Goal: Task Accomplishment & Management: Use online tool/utility

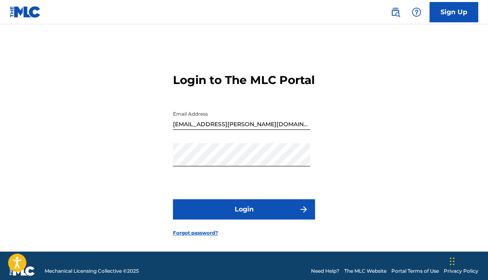
click at [266, 220] on button "Login" at bounding box center [244, 209] width 142 height 20
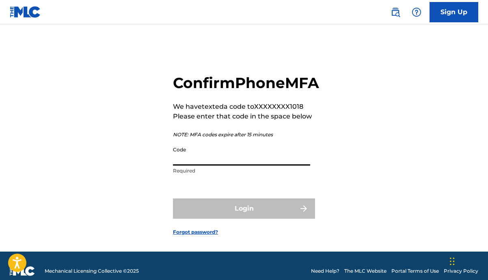
click at [201, 165] on input "Code" at bounding box center [241, 154] width 137 height 23
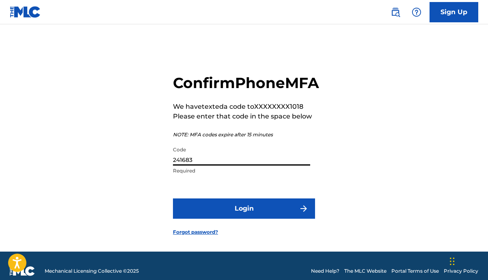
type input "241683"
click at [240, 219] on button "Login" at bounding box center [244, 209] width 142 height 20
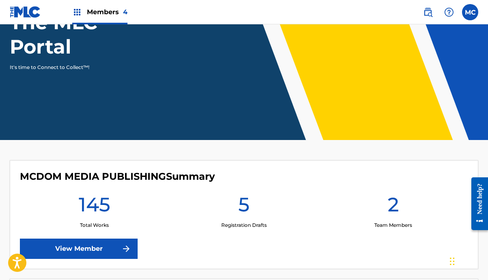
scroll to position [182, 0]
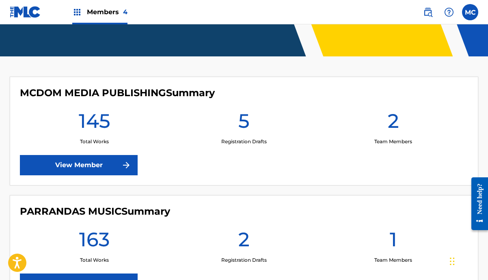
click at [96, 164] on link "View Member" at bounding box center [79, 165] width 118 height 20
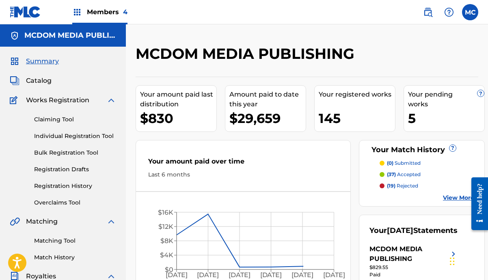
scroll to position [83, 0]
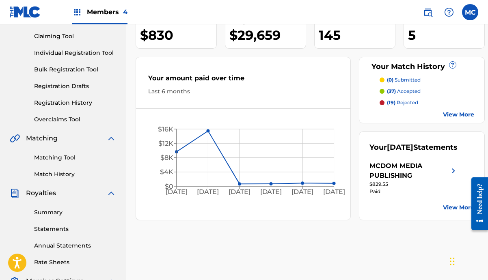
click at [100, 14] on span "Members 4" at bounding box center [107, 11] width 41 height 9
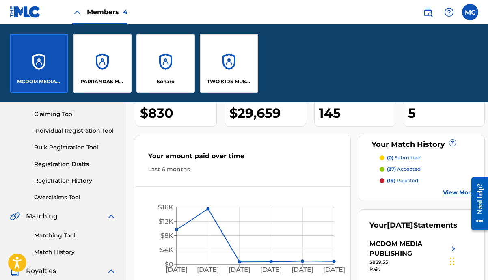
click at [110, 79] on p "PARRANDAS MUSIC" at bounding box center [102, 81] width 44 height 7
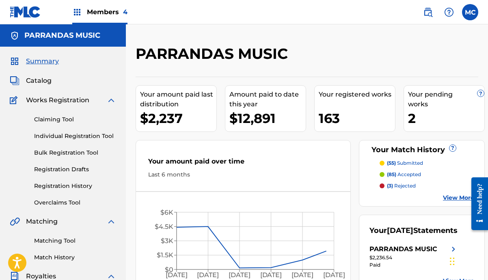
scroll to position [96, 0]
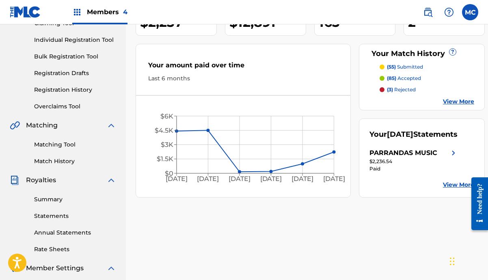
click at [76, 10] on img at bounding box center [77, 12] width 10 height 10
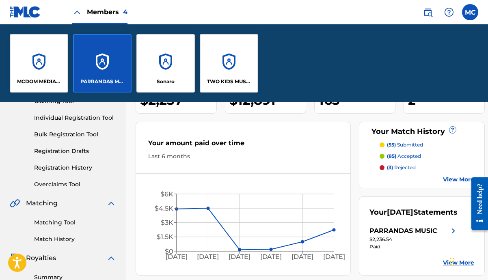
click at [223, 84] on p "TWO KIDS MUSIC GLOBAL PUBLISHING" at bounding box center [229, 81] width 44 height 7
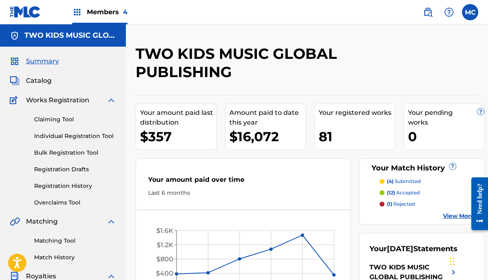
click at [44, 80] on span "Catalog" at bounding box center [39, 81] width 26 height 10
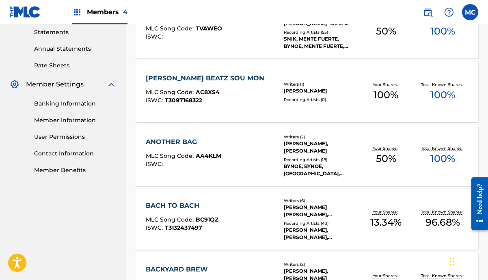
scroll to position [221, 0]
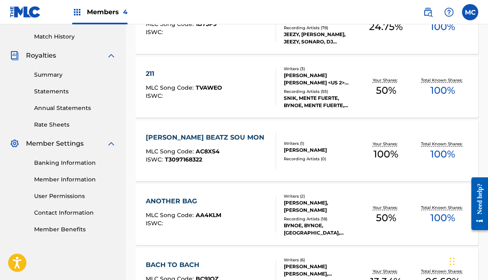
click at [201, 132] on div "ALO BAZ BEATZ SOU MON MLC Song Code : AC8XS4 ISWC : T3097168322 Writers ( 1 ) […" at bounding box center [307, 151] width 343 height 61
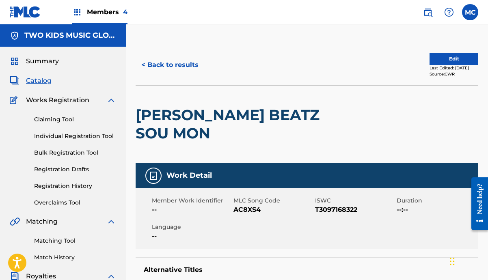
click at [156, 65] on button "< Back to results" at bounding box center [170, 65] width 69 height 20
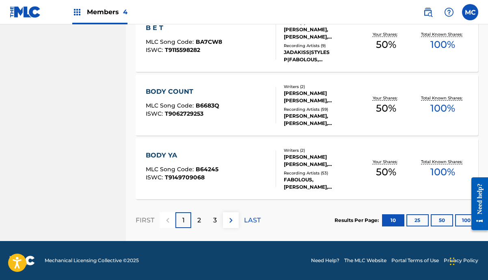
scroll to position [650, 0]
click at [195, 216] on div "2" at bounding box center [199, 220] width 16 height 16
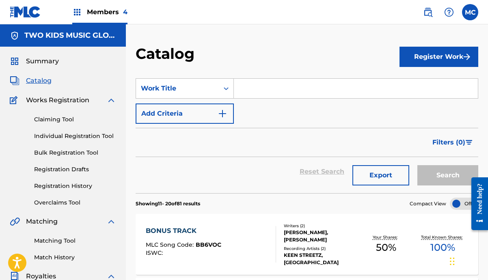
scroll to position [0, 0]
click at [37, 61] on span "Summary" at bounding box center [42, 61] width 33 height 10
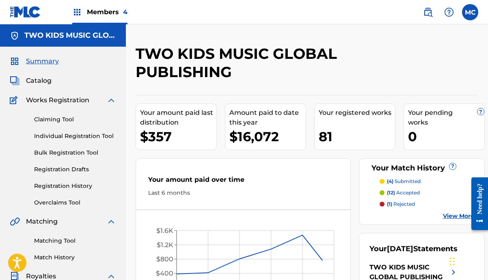
click at [38, 83] on span "Catalog" at bounding box center [39, 81] width 26 height 10
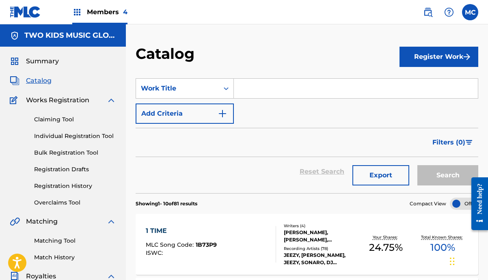
click at [82, 12] on img at bounding box center [77, 12] width 10 height 10
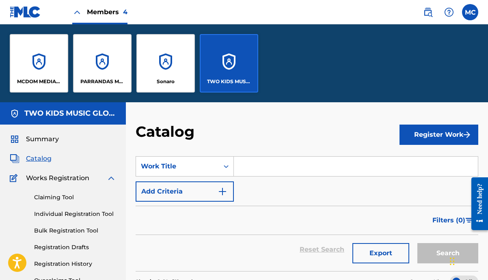
click at [93, 80] on p "PARRANDAS MUSIC" at bounding box center [102, 81] width 44 height 7
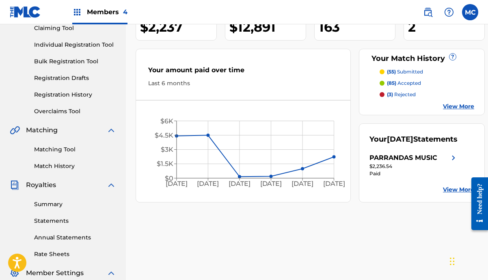
scroll to position [63, 0]
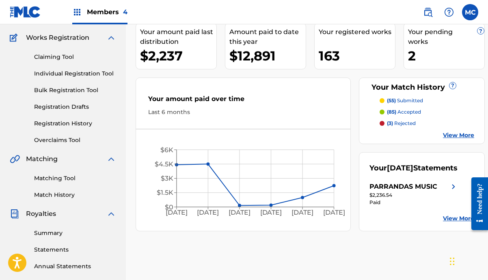
click at [67, 190] on div "Matching Tool Match History" at bounding box center [63, 181] width 106 height 35
click at [67, 195] on link "Match History" at bounding box center [75, 195] width 82 height 9
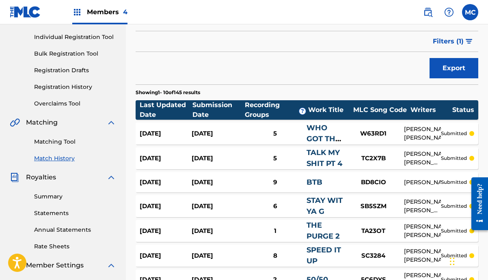
scroll to position [91, 0]
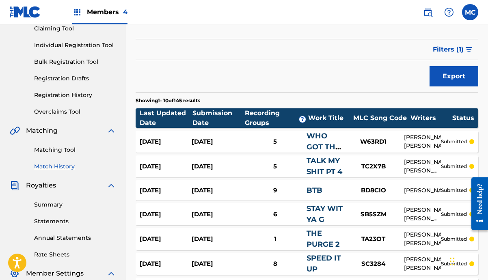
click at [71, 150] on link "Matching Tool" at bounding box center [75, 150] width 82 height 9
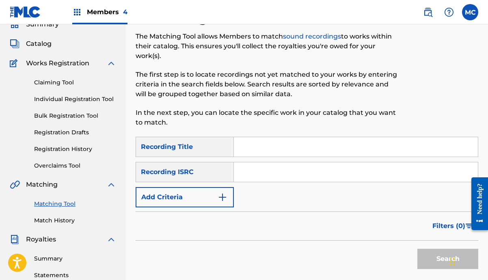
scroll to position [30, 0]
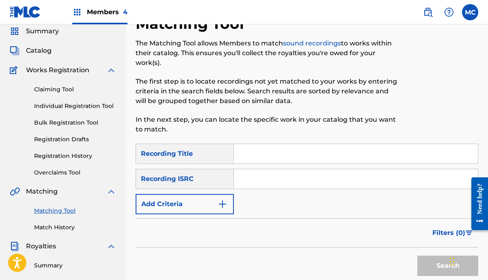
click at [70, 154] on link "Registration History" at bounding box center [75, 156] width 82 height 9
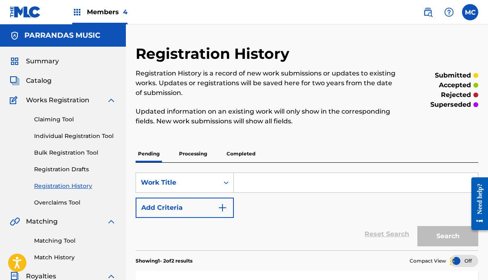
click at [65, 169] on link "Registration Drafts" at bounding box center [75, 169] width 82 height 9
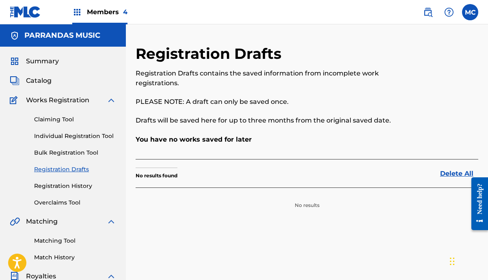
click at [67, 151] on link "Bulk Registration Tool" at bounding box center [75, 153] width 82 height 9
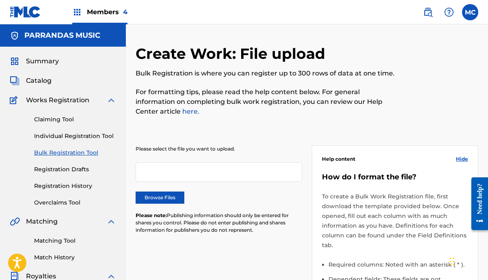
click at [64, 119] on link "Claiming Tool" at bounding box center [75, 119] width 82 height 9
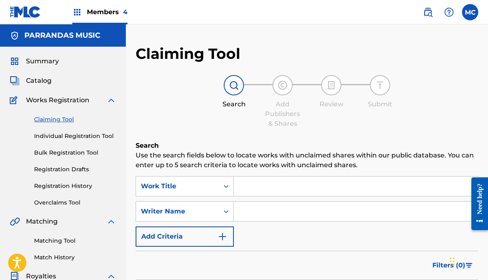
click at [270, 189] on input "Search Form" at bounding box center [356, 186] width 244 height 19
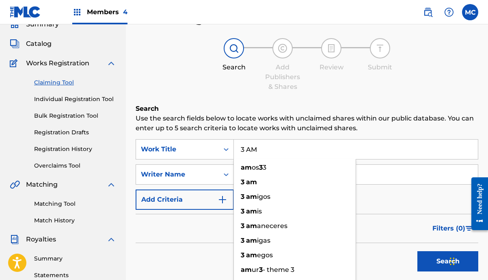
scroll to position [49, 0]
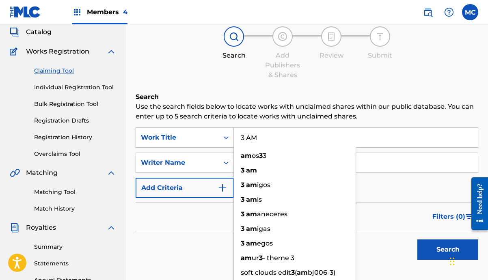
type input "3 AM"
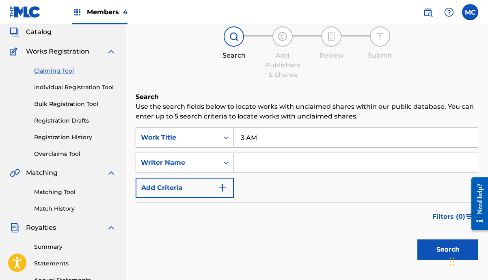
click at [209, 225] on div "Filters ( 0 )" at bounding box center [307, 216] width 343 height 29
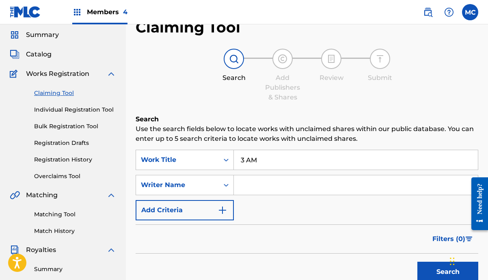
scroll to position [72, 0]
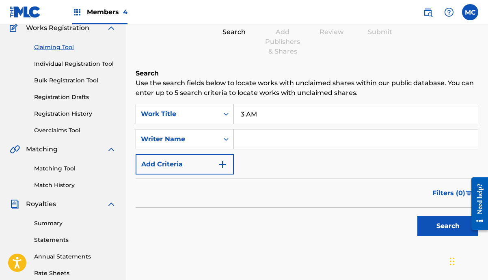
click at [62, 186] on link "Match History" at bounding box center [75, 185] width 82 height 9
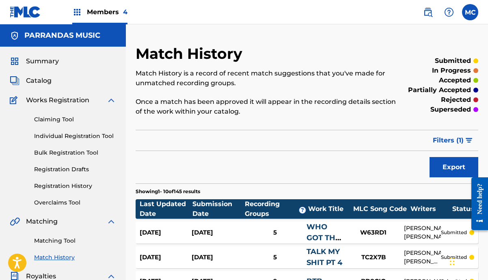
click at [66, 238] on link "Matching Tool" at bounding box center [75, 241] width 82 height 9
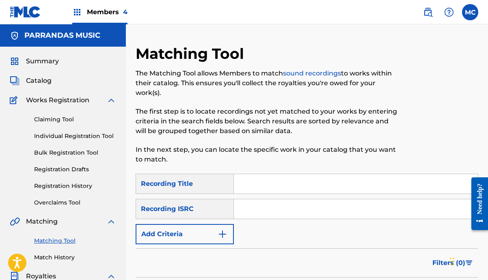
click at [260, 179] on input "Search Form" at bounding box center [356, 183] width 244 height 19
type input "3 AM"
click at [210, 230] on button "Add Criteria" at bounding box center [185, 234] width 98 height 20
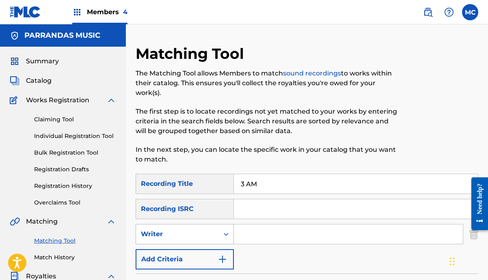
click at [211, 225] on div "Writer" at bounding box center [185, 234] width 98 height 20
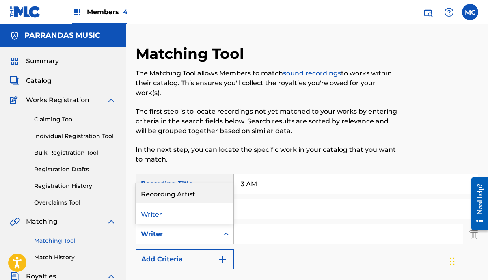
click at [208, 195] on div "Recording Artist" at bounding box center [184, 193] width 97 height 20
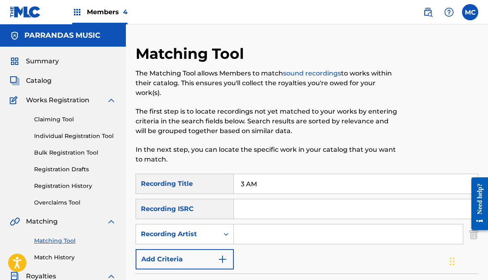
click at [260, 232] on input "Search Form" at bounding box center [348, 234] width 229 height 19
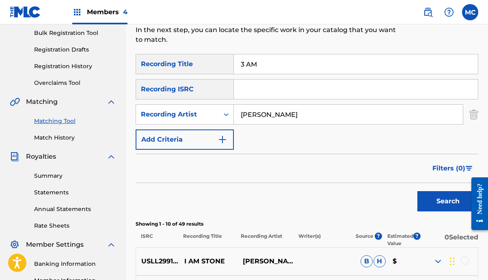
scroll to position [111, 0]
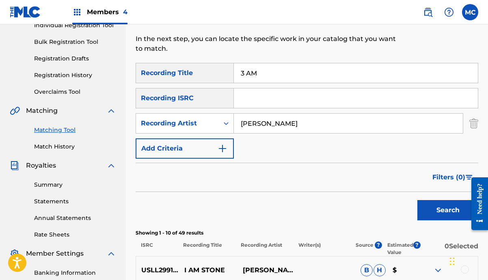
click at [304, 125] on input "[PERSON_NAME]" at bounding box center [348, 123] width 229 height 19
click at [448, 210] on button "Search" at bounding box center [448, 210] width 61 height 20
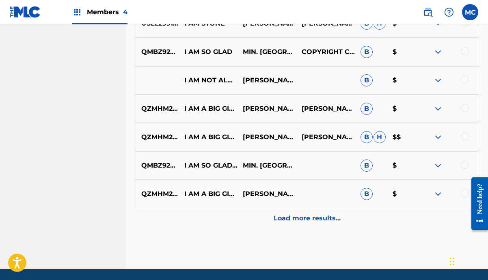
scroll to position [428, 0]
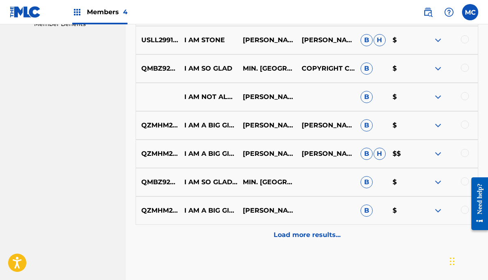
click at [292, 242] on div "Load more results..." at bounding box center [307, 235] width 343 height 20
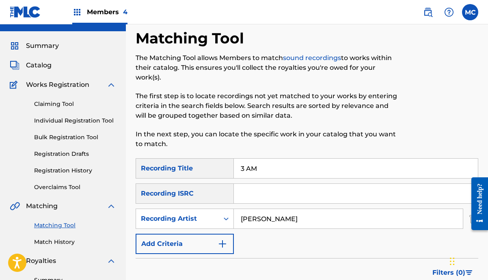
scroll to position [11, 0]
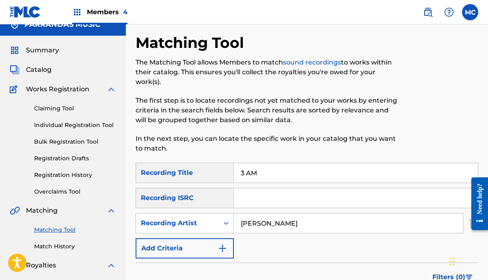
drag, startPoint x: 291, startPoint y: 219, endPoint x: 227, endPoint y: 206, distance: 64.6
click at [232, 207] on div "SearchWithCriteriab32ae40e-1f32-40db-88c2-c0f4a1b9ab77 Recording Title 3 AM Sea…" at bounding box center [307, 211] width 343 height 96
type input "[PERSON_NAME]"
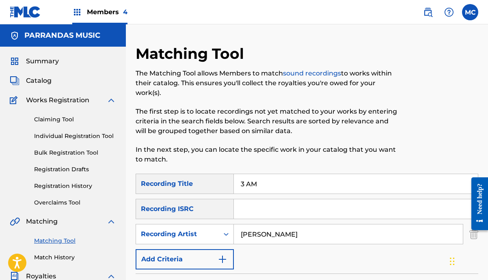
scroll to position [0, 0]
click at [271, 186] on input "3 AM" at bounding box center [356, 183] width 244 height 19
click at [44, 82] on span "Catalog" at bounding box center [39, 81] width 26 height 10
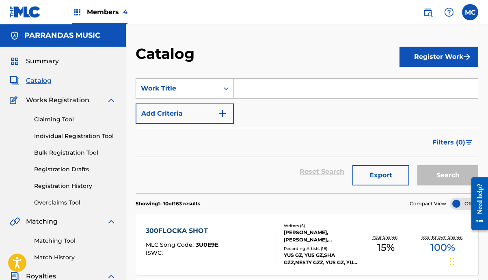
click at [82, 16] on div "Members 4" at bounding box center [99, 12] width 55 height 24
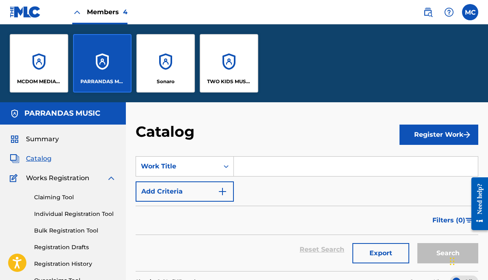
click at [223, 79] on p "TWO KIDS MUSIC GLOBAL PUBLISHING" at bounding box center [229, 81] width 44 height 7
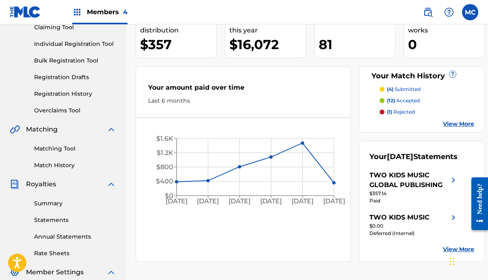
scroll to position [36, 0]
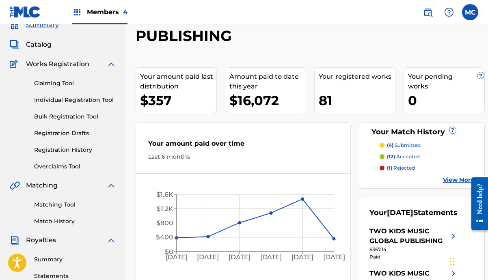
click at [65, 87] on link "Claiming Tool" at bounding box center [75, 83] width 82 height 9
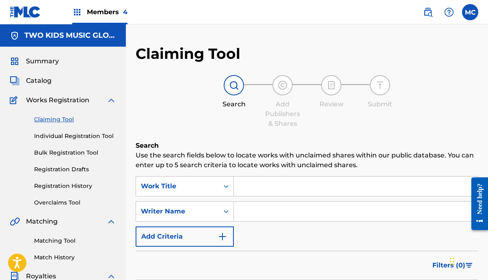
click at [95, 17] on div "Members 4" at bounding box center [99, 12] width 55 height 24
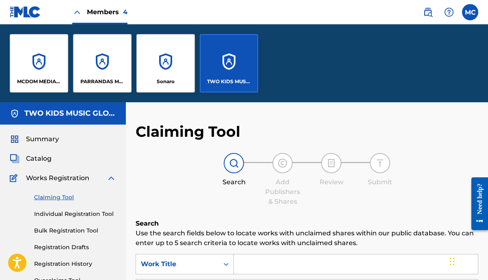
click at [218, 82] on p "TWO KIDS MUSIC GLOBAL PUBLISHING" at bounding box center [229, 81] width 44 height 7
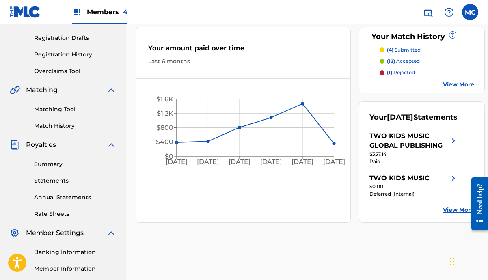
scroll to position [134, 0]
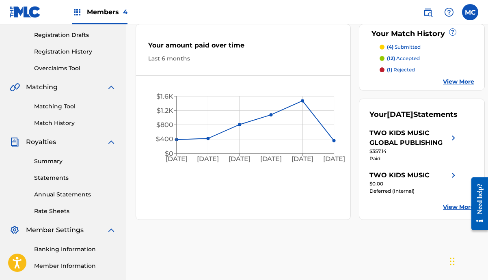
click at [61, 123] on link "Match History" at bounding box center [75, 123] width 82 height 9
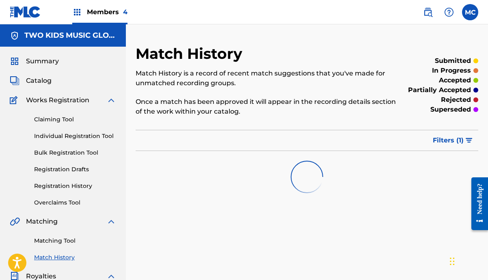
click at [50, 83] on span "Catalog" at bounding box center [39, 81] width 26 height 10
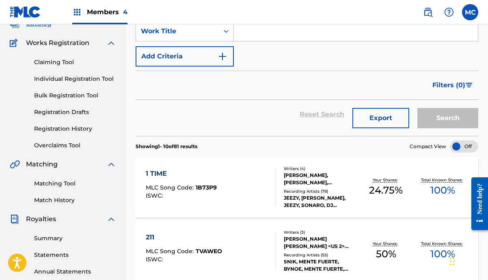
scroll to position [58, 0]
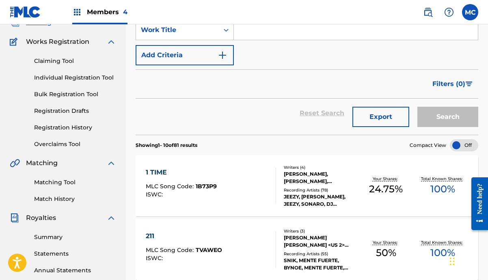
click at [66, 199] on link "Match History" at bounding box center [75, 199] width 82 height 9
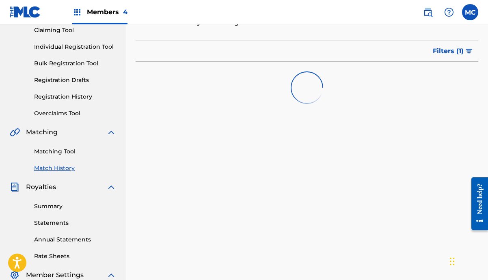
scroll to position [121, 0]
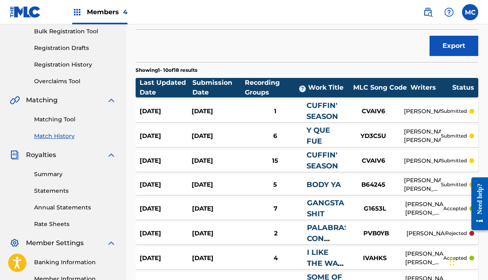
click at [59, 127] on div "Matching Tool Match History" at bounding box center [63, 122] width 106 height 35
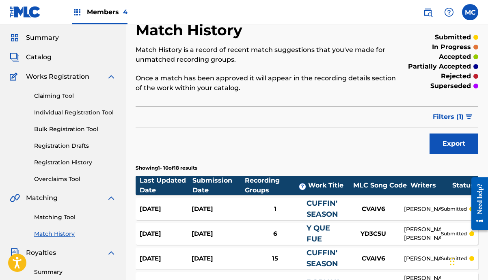
scroll to position [24, 0]
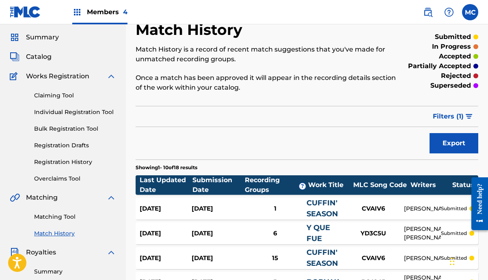
click at [66, 231] on link "Match History" at bounding box center [75, 234] width 82 height 9
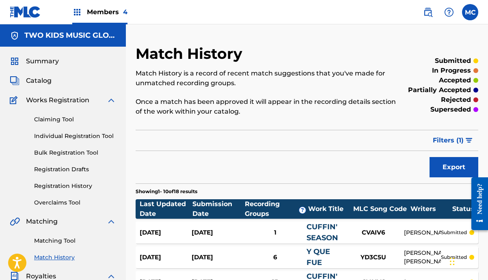
scroll to position [42, 0]
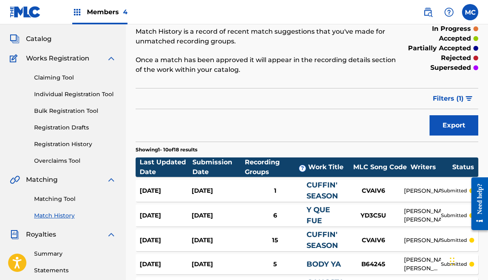
click at [66, 199] on link "Matching Tool" at bounding box center [75, 199] width 82 height 9
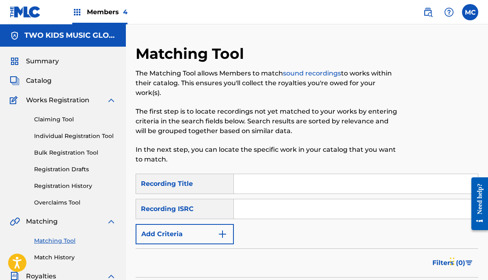
click at [181, 231] on button "Add Criteria" at bounding box center [185, 234] width 98 height 20
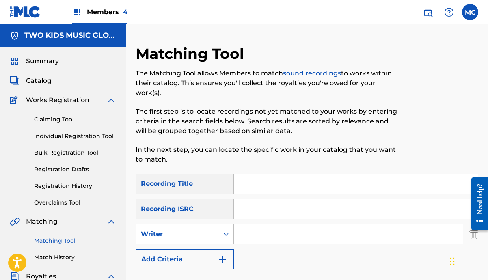
click at [191, 223] on div "SearchWithCriteriab32ae40e-1f32-40db-88c2-c0f4a1b9ab77 Recording Title SearchWi…" at bounding box center [307, 222] width 343 height 96
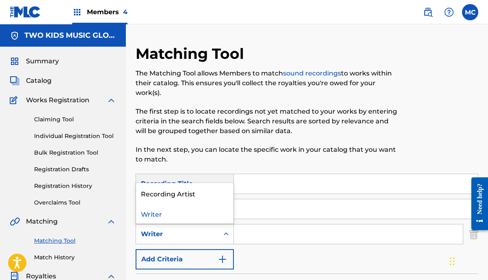
click at [191, 238] on div "Writer" at bounding box center [177, 235] width 73 height 10
click at [193, 201] on div "Recording Artist" at bounding box center [184, 193] width 97 height 20
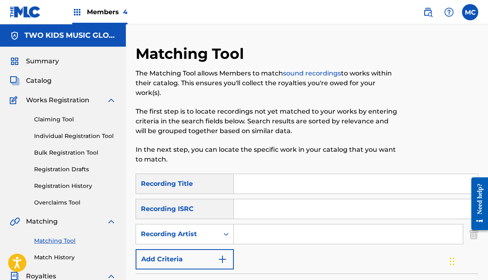
click at [265, 235] on input "Search Form" at bounding box center [348, 234] width 229 height 19
type input "Fabolous"
click at [271, 181] on input "Search Form" at bounding box center [356, 183] width 244 height 19
type input "Selfish"
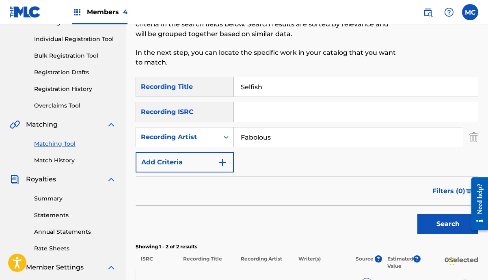
scroll to position [219, 0]
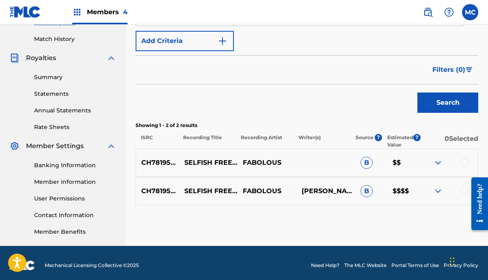
click at [467, 160] on div at bounding box center [465, 162] width 8 height 8
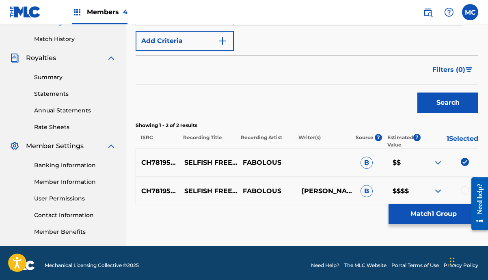
drag, startPoint x: 466, startPoint y: 185, endPoint x: 930, endPoint y: 362, distance: 496.9
click at [466, 185] on div at bounding box center [477, 203] width 23 height 67
click at [464, 190] on div at bounding box center [465, 190] width 8 height 8
click at [459, 209] on button "Match 2 Groups" at bounding box center [434, 214] width 90 height 20
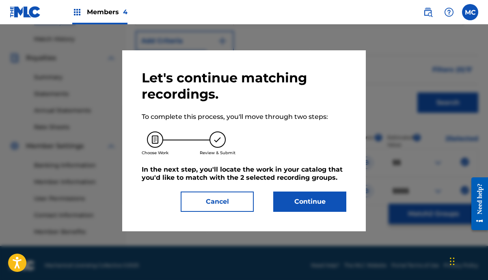
click at [306, 198] on button "Continue" at bounding box center [309, 202] width 73 height 20
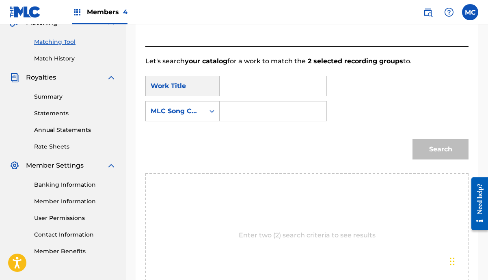
scroll to position [181, 0]
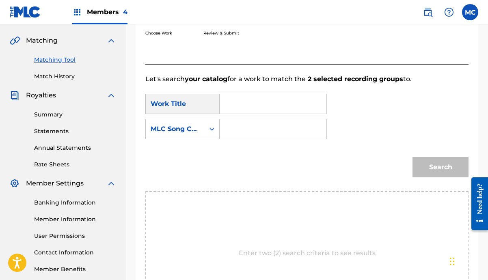
click at [295, 108] on input "Search Form" at bounding box center [273, 103] width 93 height 19
type input "Selfish"
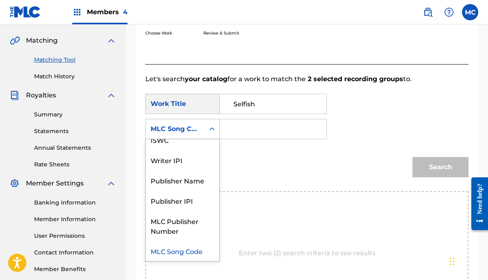
click at [203, 129] on div "MLC Song Code" at bounding box center [175, 128] width 59 height 15
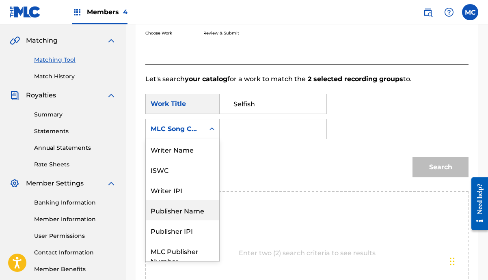
scroll to position [0, 0]
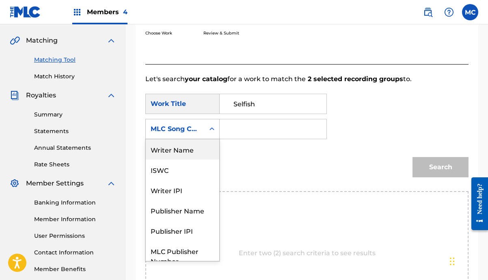
click at [191, 151] on div "Writer Name" at bounding box center [183, 149] width 74 height 20
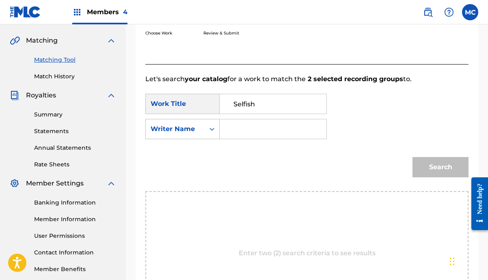
click at [237, 128] on input "Search Form" at bounding box center [273, 128] width 93 height 19
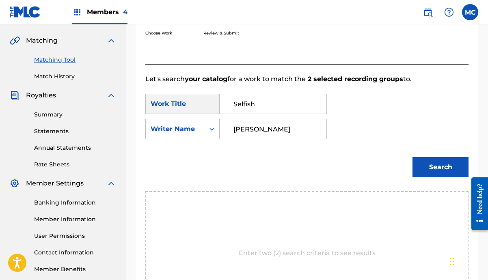
click at [441, 167] on button "Search" at bounding box center [441, 167] width 56 height 20
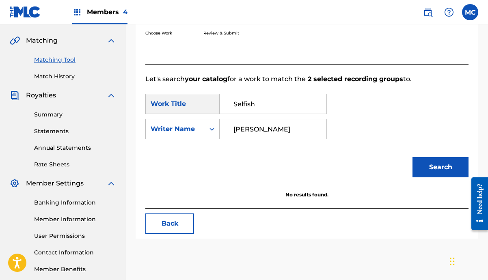
scroll to position [182, 0]
type input "[PERSON_NAME]"
click at [441, 167] on button "Search" at bounding box center [441, 167] width 56 height 20
click at [282, 132] on input "[PERSON_NAME]" at bounding box center [273, 128] width 93 height 19
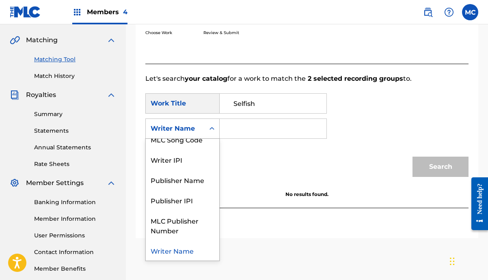
click at [212, 129] on icon "Search Form" at bounding box center [212, 129] width 8 height 8
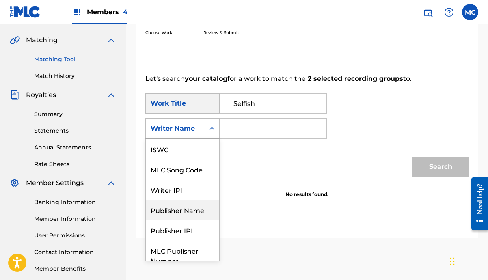
click at [196, 206] on div "Publisher Name" at bounding box center [183, 210] width 74 height 20
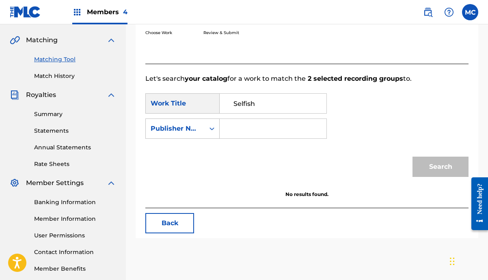
click at [247, 129] on input "Search Form" at bounding box center [273, 128] width 93 height 19
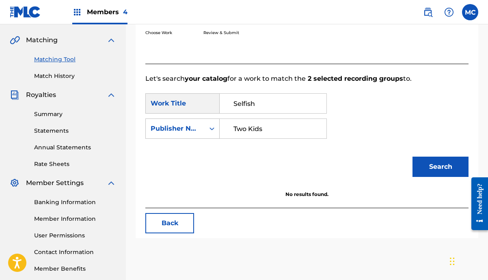
type input "Two Kids"
click at [441, 167] on button "Search" at bounding box center [441, 167] width 56 height 20
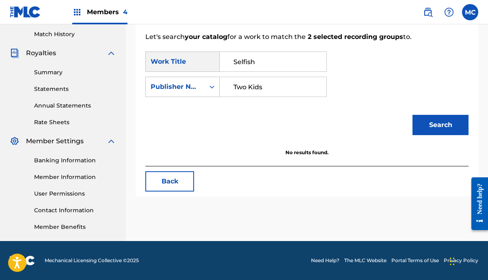
scroll to position [223, 0]
click at [180, 180] on button "Back" at bounding box center [169, 181] width 49 height 20
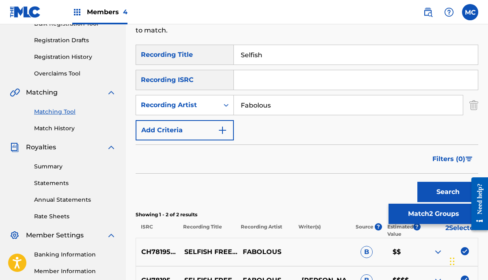
scroll to position [108, 0]
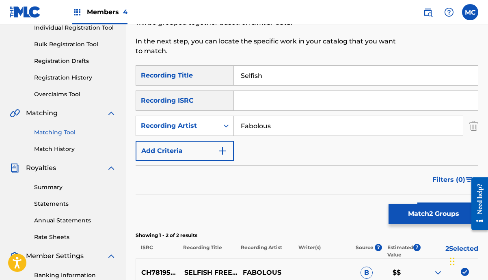
drag, startPoint x: 275, startPoint y: 71, endPoint x: 227, endPoint y: 62, distance: 48.9
click at [227, 62] on div "Matching Tool The Matching Tool allows Members to match sound recordings to wor…" at bounding box center [307, 146] width 343 height 420
type input "C"
type input "B.E.T."
click at [448, 213] on button "Search" at bounding box center [448, 213] width 61 height 20
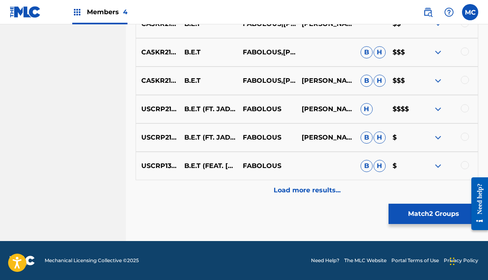
scroll to position [471, 0]
click at [437, 108] on img at bounding box center [438, 109] width 10 height 10
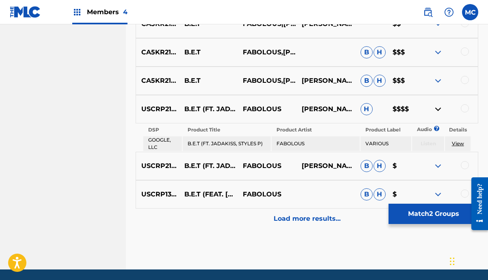
click at [439, 109] on img at bounding box center [438, 109] width 10 height 10
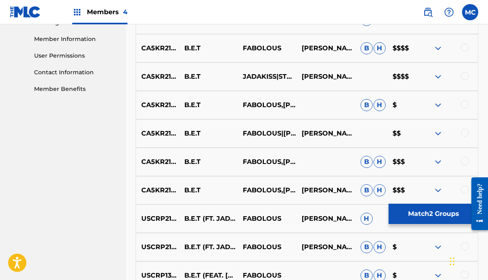
scroll to position [289, 0]
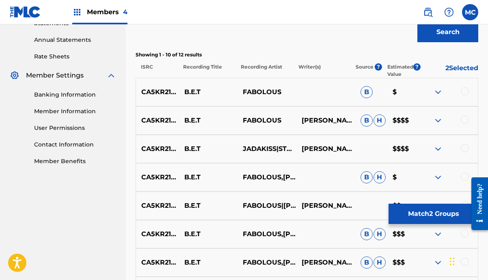
click at [466, 93] on div at bounding box center [465, 91] width 8 height 8
click at [466, 116] on div at bounding box center [465, 120] width 8 height 8
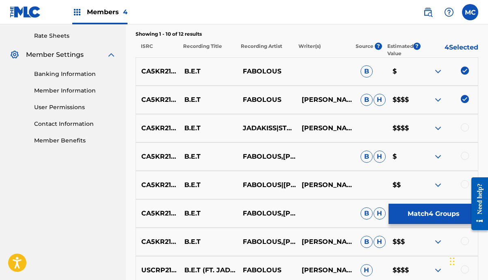
click at [466, 124] on div at bounding box center [465, 127] width 8 height 8
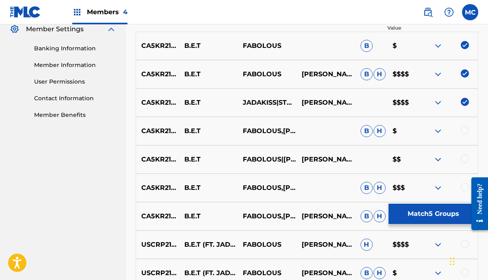
click at [466, 133] on div at bounding box center [465, 130] width 8 height 8
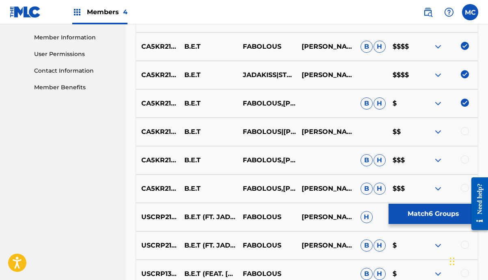
scroll to position [368, 0]
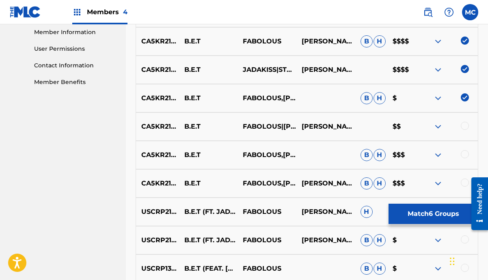
click at [466, 129] on div at bounding box center [465, 126] width 8 height 8
click at [466, 156] on div at bounding box center [465, 154] width 8 height 8
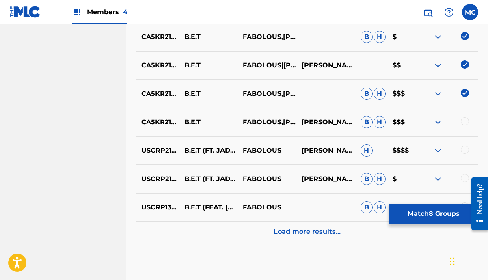
scroll to position [440, 0]
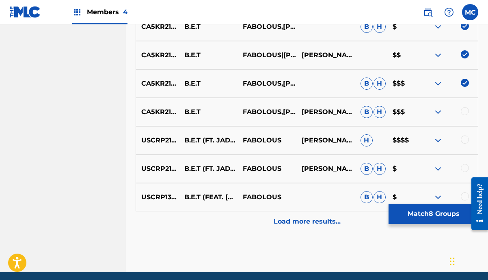
click at [463, 110] on div at bounding box center [465, 111] width 8 height 8
click at [466, 140] on div at bounding box center [465, 140] width 8 height 8
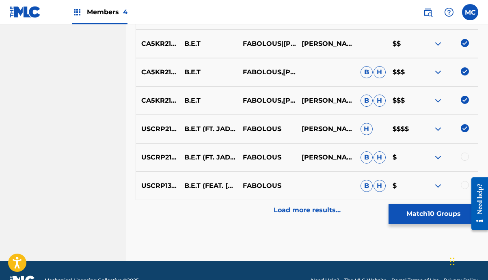
scroll to position [470, 0]
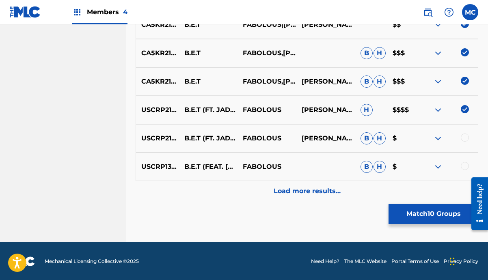
click at [466, 139] on div at bounding box center [465, 138] width 8 height 8
click at [467, 165] on div at bounding box center [465, 166] width 8 height 8
click at [323, 193] on p "Load more results..." at bounding box center [307, 191] width 67 height 10
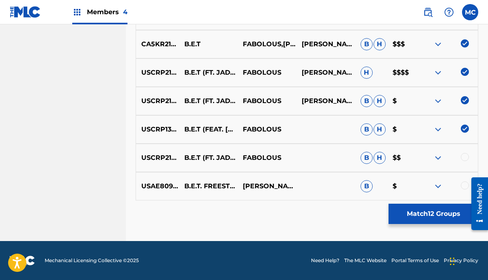
scroll to position [508, 0]
click at [464, 159] on div at bounding box center [465, 157] width 8 height 8
click at [465, 184] on div at bounding box center [465, 186] width 8 height 8
click at [427, 216] on button "Match 14 Groups" at bounding box center [434, 214] width 90 height 20
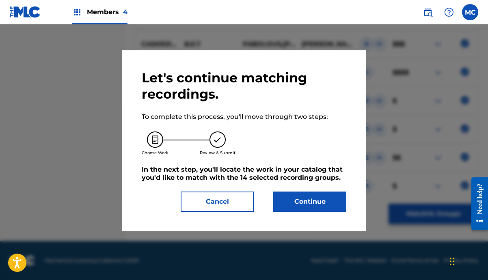
click at [307, 205] on button "Continue" at bounding box center [309, 202] width 73 height 20
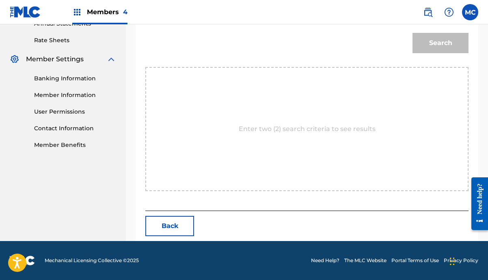
scroll to position [223, 0]
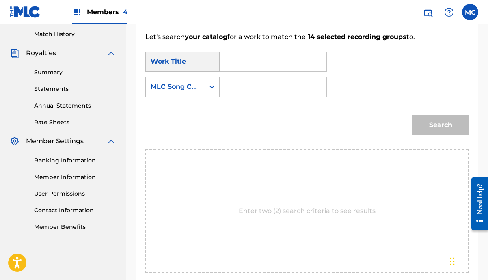
click at [248, 61] on input "Search Form" at bounding box center [273, 61] width 93 height 19
type input "B.E.T."
click at [237, 89] on input "Search Form" at bounding box center [273, 86] width 93 height 19
click at [193, 84] on div "MLC Song Code" at bounding box center [175, 87] width 49 height 10
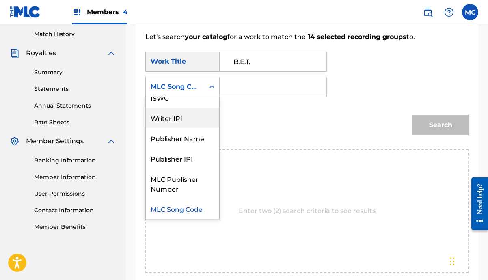
scroll to position [0, 0]
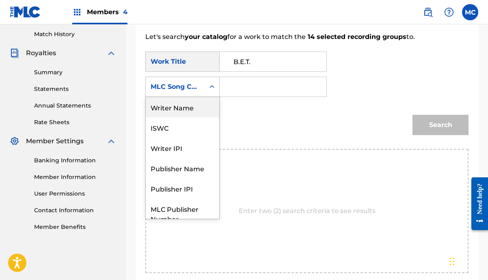
click at [193, 106] on div "Writer Name" at bounding box center [183, 107] width 74 height 20
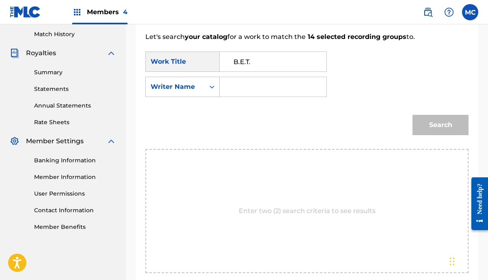
click at [246, 87] on input "Search Form" at bounding box center [273, 86] width 93 height 19
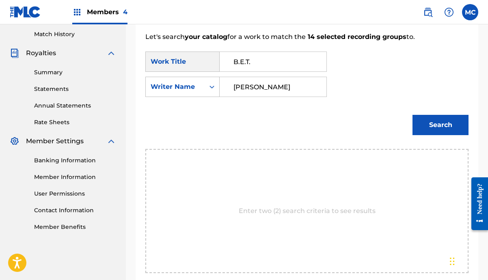
type input "[PERSON_NAME]"
click at [441, 125] on button "Search" at bounding box center [441, 125] width 56 height 20
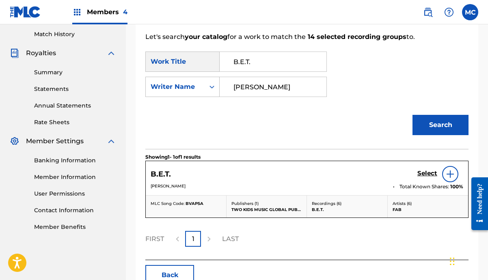
click at [425, 172] on h5 "Select" at bounding box center [428, 174] width 20 height 8
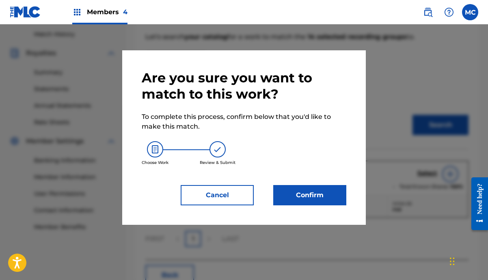
click at [294, 188] on button "Confirm" at bounding box center [309, 195] width 73 height 20
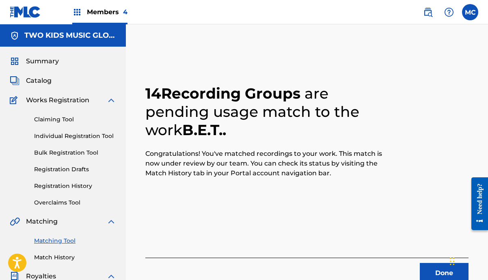
scroll to position [80, 0]
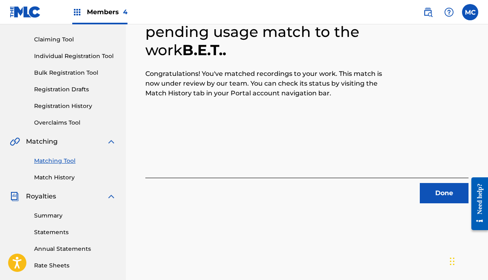
click at [451, 197] on button "Done" at bounding box center [444, 193] width 49 height 20
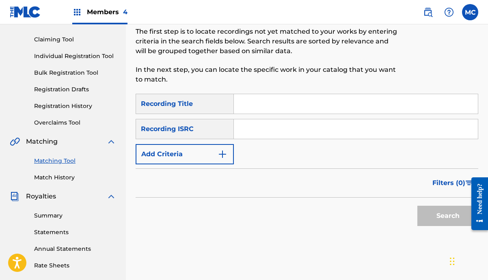
click at [65, 175] on link "Match History" at bounding box center [75, 177] width 82 height 9
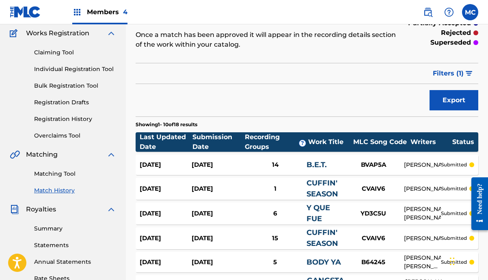
scroll to position [87, 0]
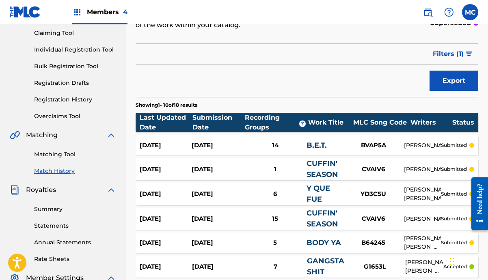
click at [64, 171] on link "Match History" at bounding box center [75, 171] width 82 height 9
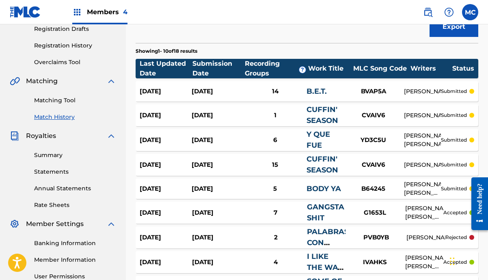
scroll to position [157, 0]
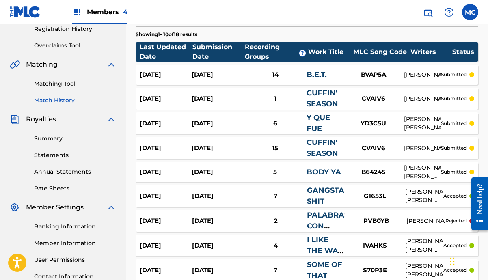
click at [63, 84] on link "Matching Tool" at bounding box center [75, 84] width 82 height 9
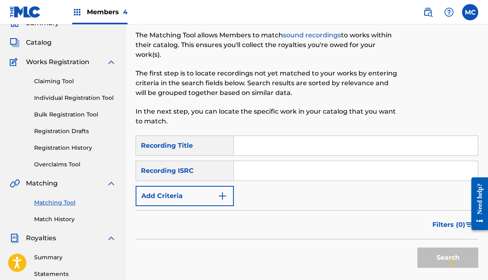
scroll to position [84, 0]
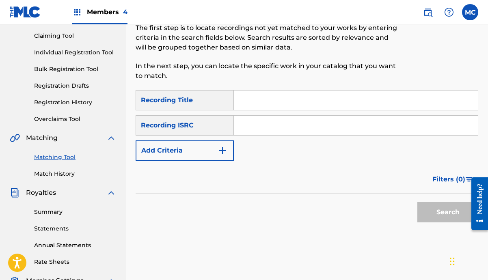
click at [64, 176] on link "Match History" at bounding box center [75, 174] width 82 height 9
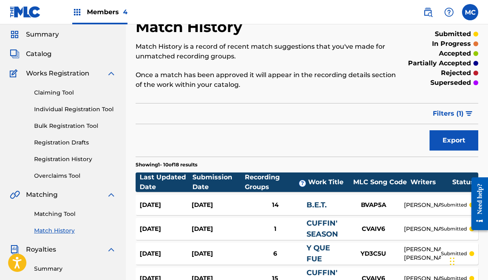
scroll to position [28, 0]
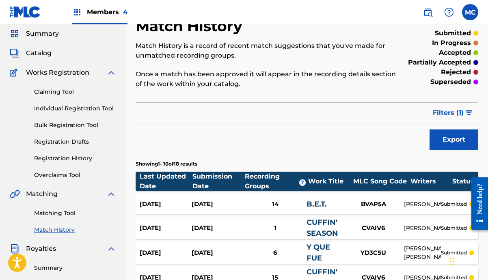
click at [62, 214] on link "Matching Tool" at bounding box center [75, 213] width 82 height 9
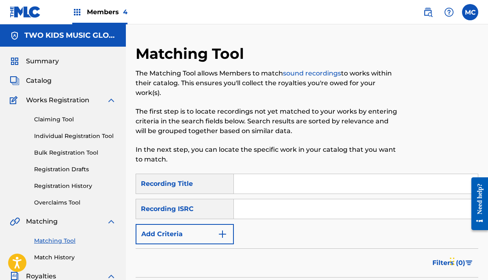
click at [266, 208] on input "Search Form" at bounding box center [356, 208] width 244 height 19
click at [238, 223] on div "SearchWithCriteriab32ae40e-1f32-40db-88c2-c0f4a1b9ab77 Recording Title SearchWi…" at bounding box center [307, 209] width 343 height 71
click at [188, 230] on button "Add Criteria" at bounding box center [185, 234] width 98 height 20
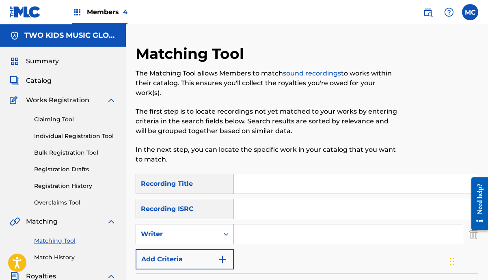
click at [188, 230] on div "Writer" at bounding box center [177, 235] width 73 height 10
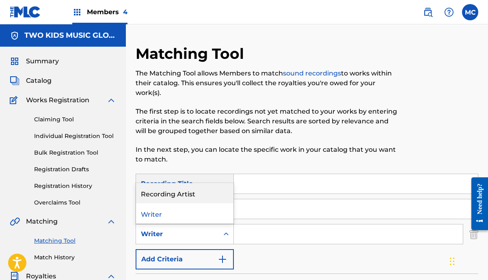
drag, startPoint x: 192, startPoint y: 212, endPoint x: 193, endPoint y: 199, distance: 12.6
click at [193, 199] on div "Recording Artist Writer" at bounding box center [184, 203] width 97 height 41
click at [193, 195] on div "Recording Artist" at bounding box center [184, 193] width 97 height 20
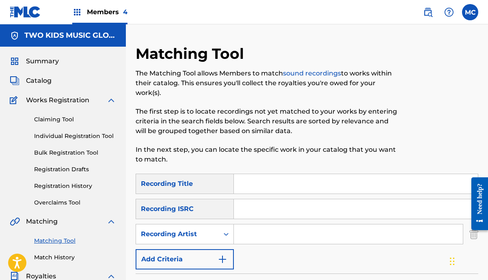
click at [247, 232] on input "Search Form" at bounding box center [348, 234] width 229 height 19
type input "[PERSON_NAME]"
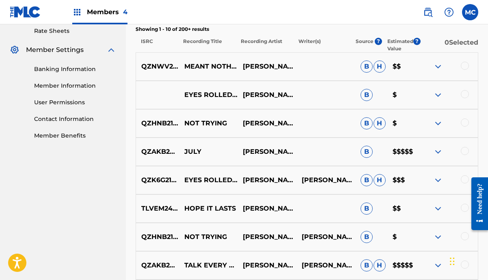
scroll to position [315, 0]
click at [441, 148] on img at bounding box center [438, 152] width 10 height 10
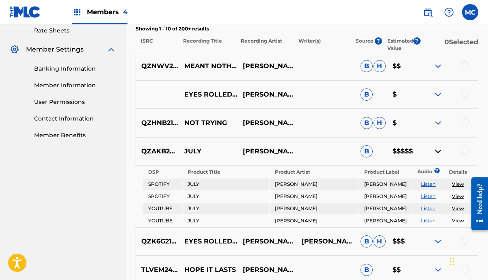
click at [458, 185] on link "View" at bounding box center [458, 184] width 12 height 6
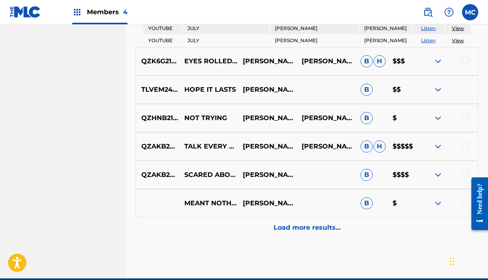
scroll to position [497, 0]
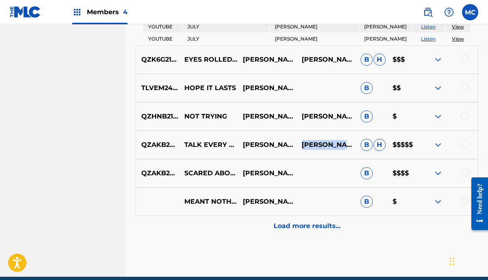
drag, startPoint x: 301, startPoint y: 140, endPoint x: 340, endPoint y: 149, distance: 40.2
click at [340, 149] on p "[PERSON_NAME] [PERSON_NAME]" at bounding box center [326, 145] width 59 height 10
copy p "[PERSON_NAME] [PERSON_NAME]"
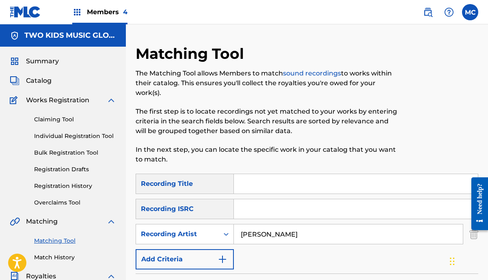
scroll to position [0, 0]
click at [61, 258] on link "Match History" at bounding box center [75, 257] width 82 height 9
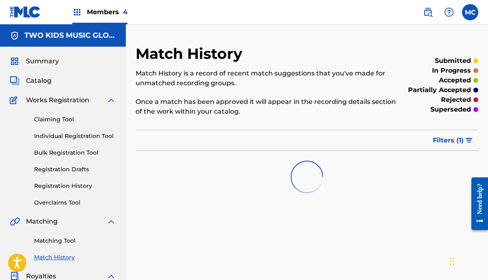
click at [46, 123] on link "Claiming Tool" at bounding box center [75, 119] width 82 height 9
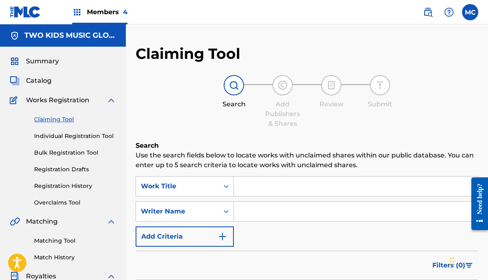
click at [261, 211] on input "Search Form" at bounding box center [356, 211] width 244 height 19
click at [42, 80] on span "Catalog" at bounding box center [39, 81] width 26 height 10
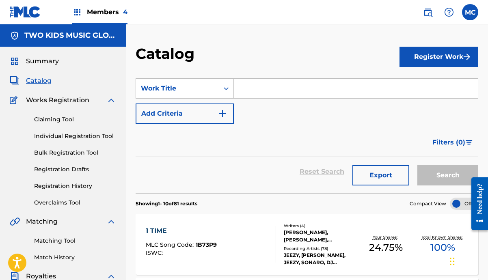
click at [431, 10] on img at bounding box center [428, 12] width 10 height 10
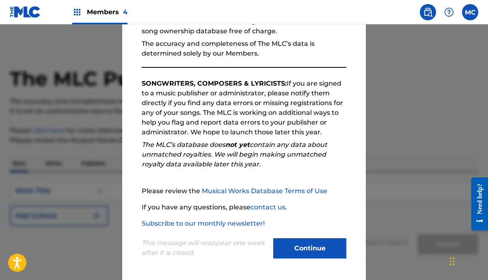
scroll to position [91, 0]
click at [300, 251] on button "Continue" at bounding box center [309, 248] width 73 height 20
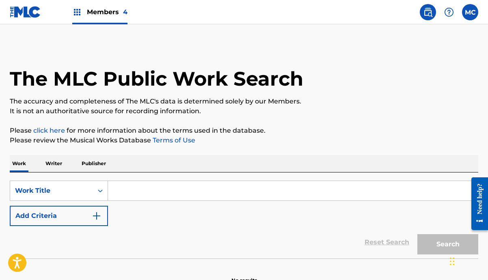
click at [244, 188] on input "Search Form" at bounding box center [293, 190] width 370 height 19
paste input "[PERSON_NAME] [PERSON_NAME]"
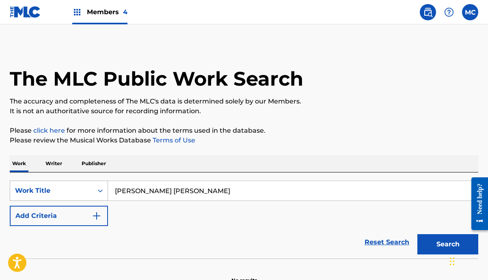
type input "[PERSON_NAME] [PERSON_NAME]"
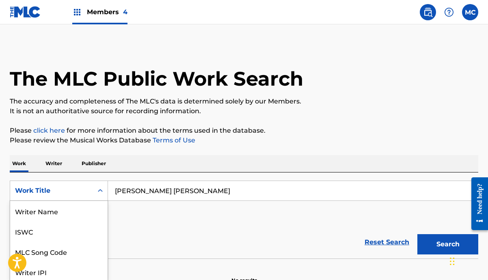
click at [42, 190] on div "Work Title selected, 8 of 8. 8 results available. Use Up and Down to choose opt…" at bounding box center [59, 191] width 98 height 20
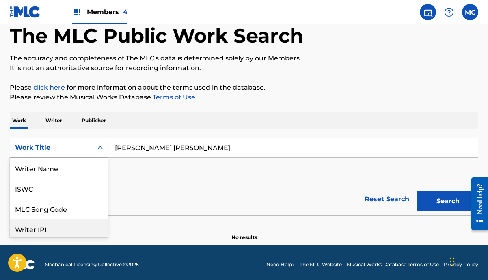
scroll to position [0, 0]
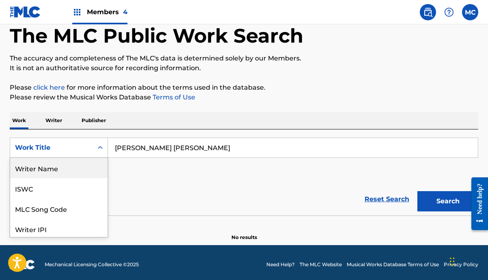
click at [54, 171] on div "Writer Name" at bounding box center [58, 168] width 97 height 20
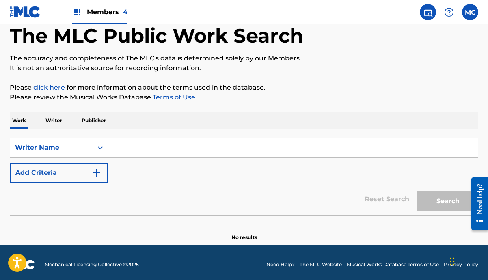
click at [128, 159] on div "SearchWithCriteria8ffcabd1-c08a-4a39-b1ab-c10b254651c3 Writer Name Add Criteria" at bounding box center [244, 160] width 469 height 45
click at [130, 147] on input "Search Form" at bounding box center [293, 147] width 370 height 19
paste input "[PERSON_NAME] [PERSON_NAME]"
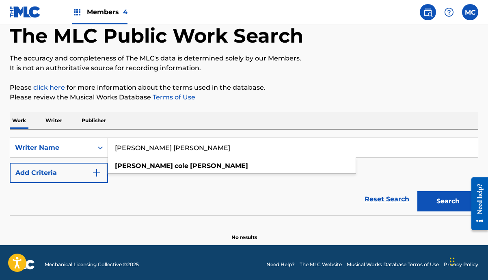
type input "[PERSON_NAME] [PERSON_NAME]"
click at [448, 201] on button "Search" at bounding box center [448, 201] width 61 height 20
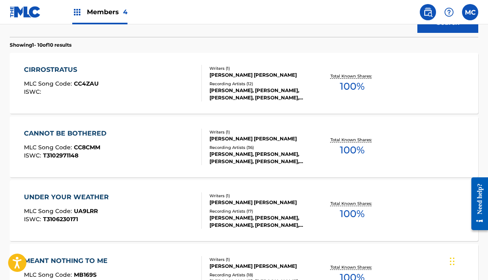
scroll to position [222, 0]
click at [71, 132] on div "CANNOT BE BOTHERED" at bounding box center [67, 133] width 87 height 10
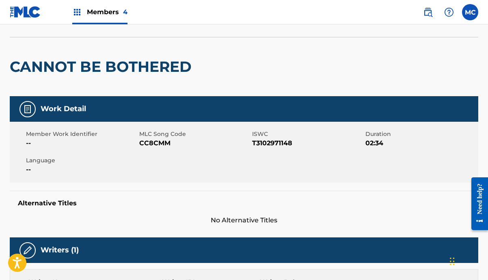
scroll to position [41, 0]
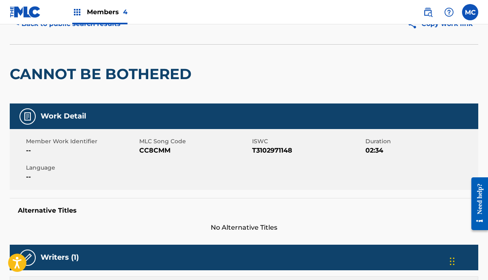
scroll to position [222, 0]
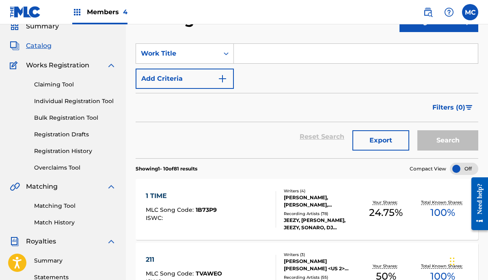
scroll to position [43, 0]
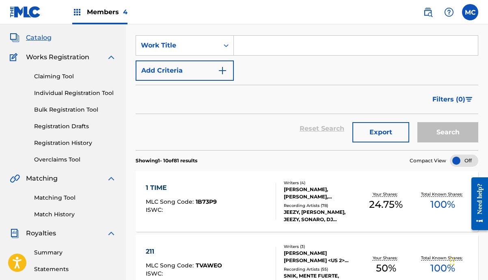
click at [70, 213] on link "Match History" at bounding box center [75, 214] width 82 height 9
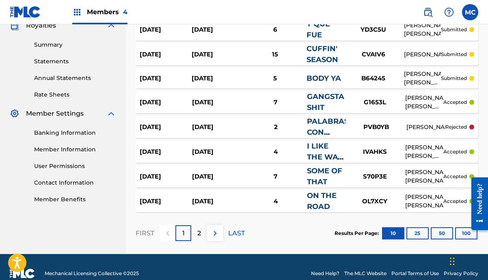
scroll to position [252, 0]
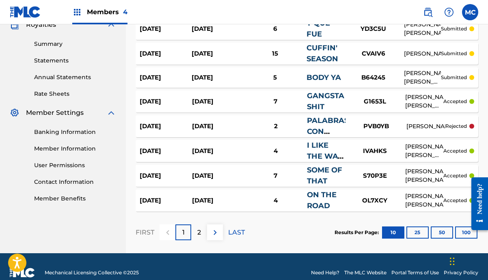
click at [200, 232] on p "2" at bounding box center [199, 233] width 4 height 10
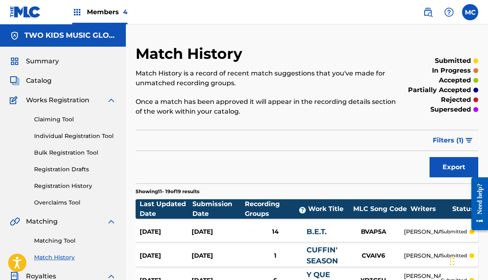
scroll to position [0, 0]
click at [62, 116] on link "Claiming Tool" at bounding box center [75, 119] width 82 height 9
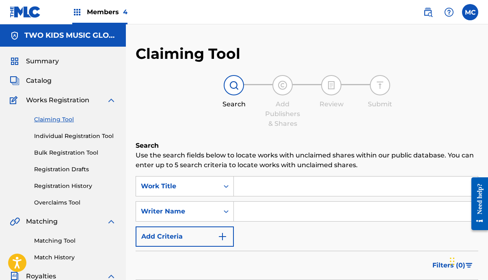
click at [51, 61] on span "Summary" at bounding box center [42, 61] width 33 height 10
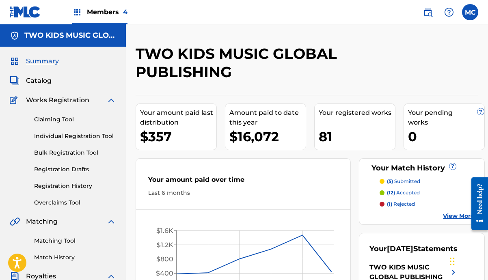
click at [45, 81] on span "Catalog" at bounding box center [39, 81] width 26 height 10
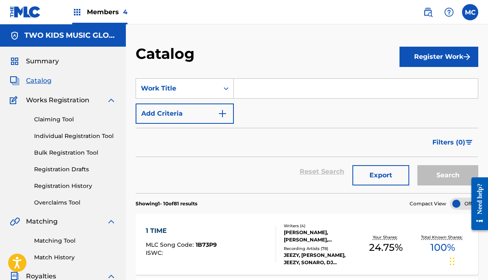
click at [70, 251] on div "Matching Tool Match History" at bounding box center [63, 244] width 106 height 35
click at [70, 258] on link "Match History" at bounding box center [75, 257] width 82 height 9
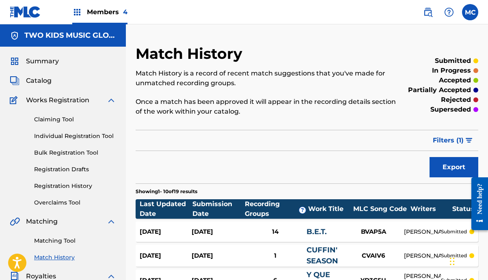
click at [79, 16] on img at bounding box center [77, 12] width 10 height 10
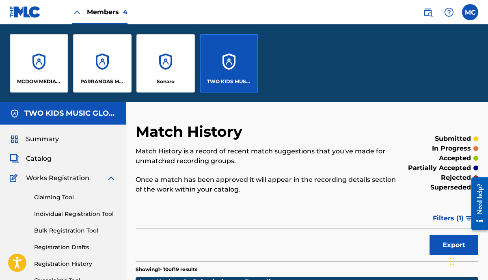
click at [58, 84] on p "MCDOM MEDIA PUBLISHING" at bounding box center [39, 81] width 44 height 7
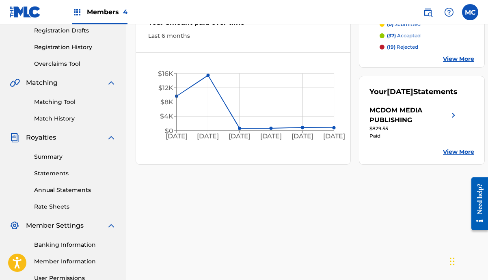
scroll to position [139, 0]
click at [59, 125] on div "Summary Catalog Works Registration Claiming Tool Individual Registration Tool B…" at bounding box center [63, 116] width 126 height 418
click at [61, 118] on link "Match History" at bounding box center [75, 118] width 82 height 9
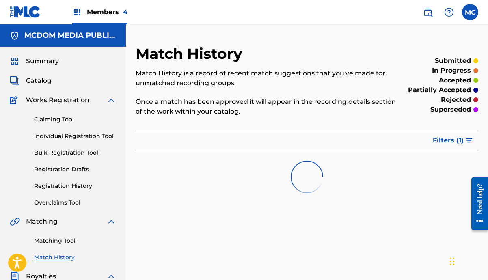
click at [110, 13] on span "Members 4" at bounding box center [107, 11] width 41 height 9
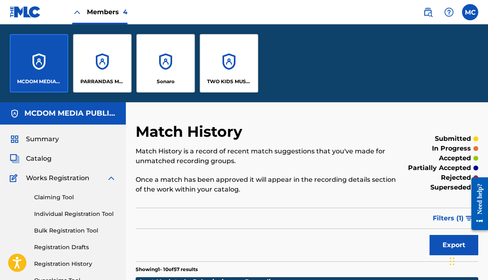
click at [244, 75] on div "TWO KIDS MUSIC GLOBAL PUBLISHING" at bounding box center [229, 63] width 58 height 58
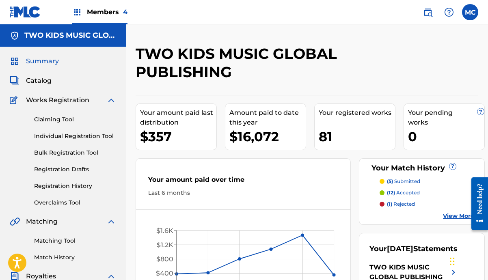
click at [50, 76] on span "Catalog" at bounding box center [39, 81] width 26 height 10
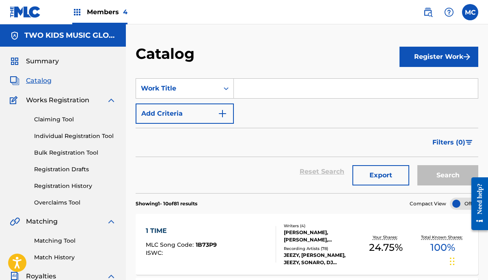
click at [290, 89] on input "Search Form" at bounding box center [356, 88] width 244 height 19
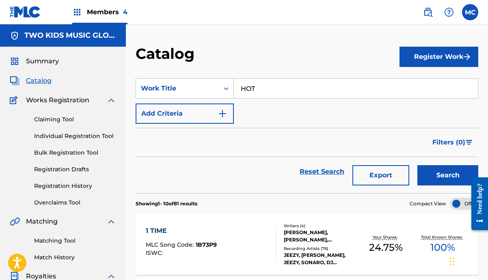
type input "HOT"
click at [448, 175] on button "Search" at bounding box center [448, 175] width 61 height 20
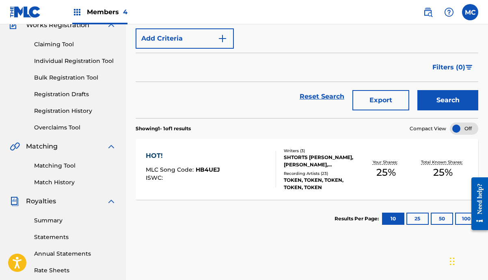
scroll to position [106, 0]
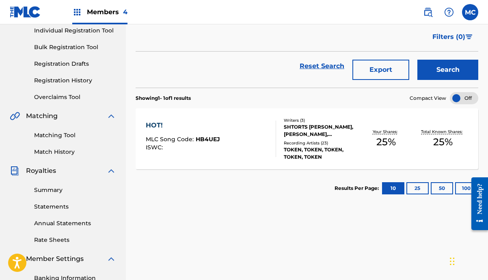
click at [161, 126] on div "HOT!" at bounding box center [183, 126] width 74 height 10
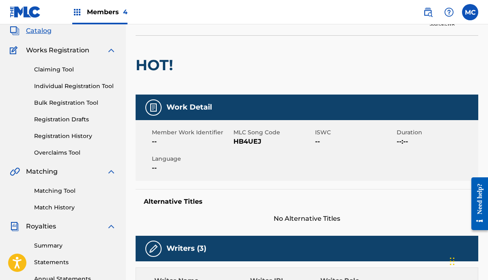
scroll to position [33, 0]
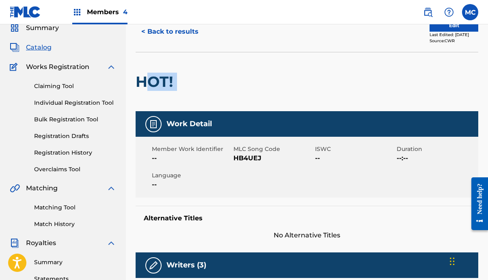
drag, startPoint x: 180, startPoint y: 77, endPoint x: 142, endPoint y: 80, distance: 38.7
click at [142, 80] on div "HOT!" at bounding box center [307, 81] width 343 height 59
click at [142, 80] on h2 "HOT!" at bounding box center [156, 82] width 41 height 18
drag, startPoint x: 138, startPoint y: 81, endPoint x: 182, endPoint y: 81, distance: 44.3
click at [183, 81] on div "HOT!" at bounding box center [307, 81] width 343 height 59
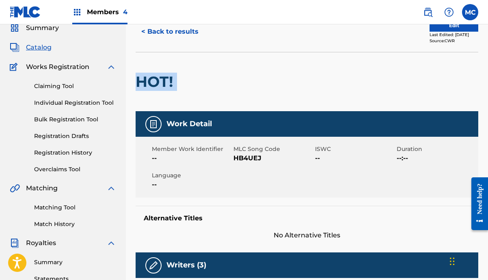
click at [182, 81] on div at bounding box center [216, 81] width 79 height 59
drag, startPoint x: 141, startPoint y: 80, endPoint x: 176, endPoint y: 82, distance: 34.6
click at [176, 82] on h2 "HOT!" at bounding box center [156, 82] width 41 height 18
copy h2 "HOT!"
click at [70, 225] on link "Match History" at bounding box center [75, 224] width 82 height 9
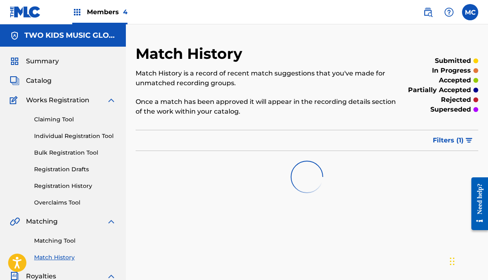
scroll to position [19, 0]
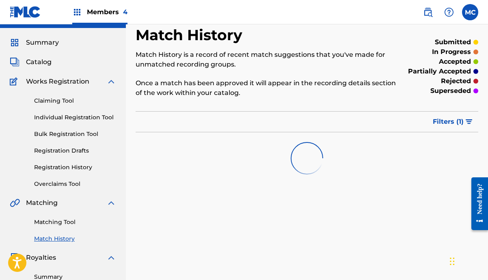
click at [70, 222] on link "Matching Tool" at bounding box center [75, 222] width 82 height 9
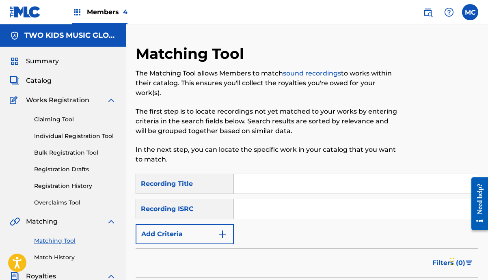
click at [273, 175] on input "Search Form" at bounding box center [356, 183] width 244 height 19
paste input "HOT!"
type input "HOT!"
click at [205, 232] on button "Add Criteria" at bounding box center [185, 234] width 98 height 20
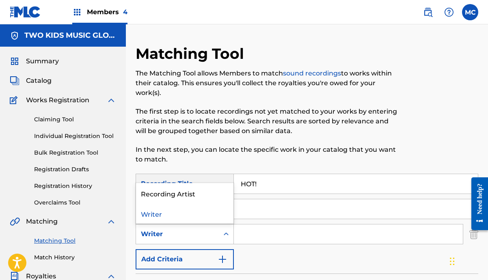
click at [204, 230] on div "Writer" at bounding box center [177, 235] width 73 height 10
click at [206, 197] on div "Recording Artist" at bounding box center [184, 193] width 97 height 20
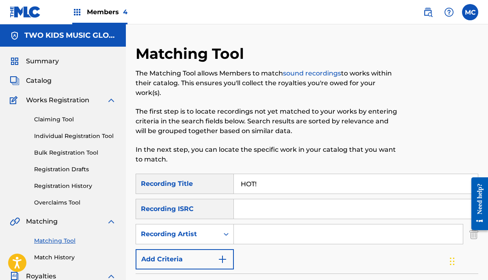
click at [256, 232] on input "Search Form" at bounding box center [348, 234] width 229 height 19
type input "Token"
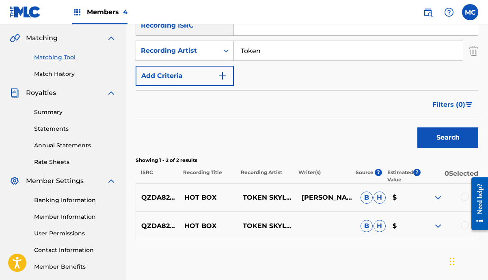
scroll to position [184, 0]
